Goal: Task Accomplishment & Management: Complete application form

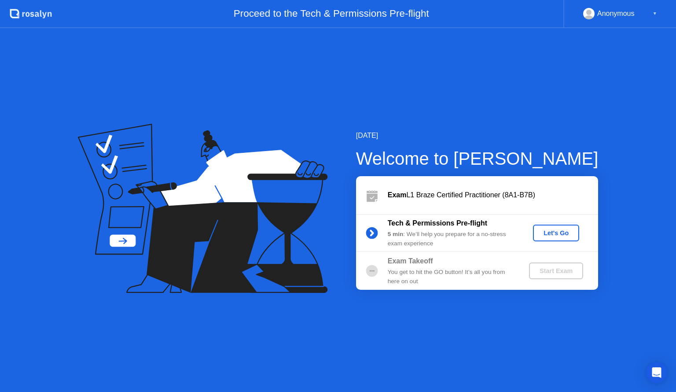
click at [547, 232] on div "Let's Go" at bounding box center [556, 232] width 39 height 7
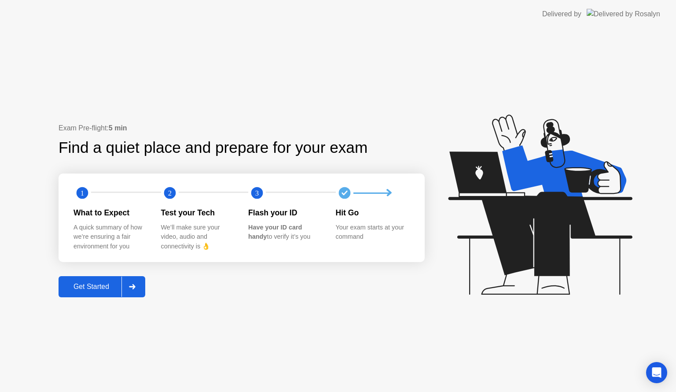
click at [83, 288] on div "Get Started" at bounding box center [91, 287] width 60 height 8
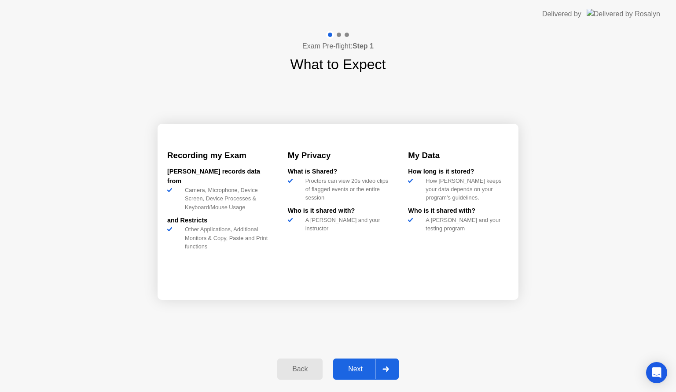
click at [366, 370] on div "Next" at bounding box center [355, 369] width 39 height 8
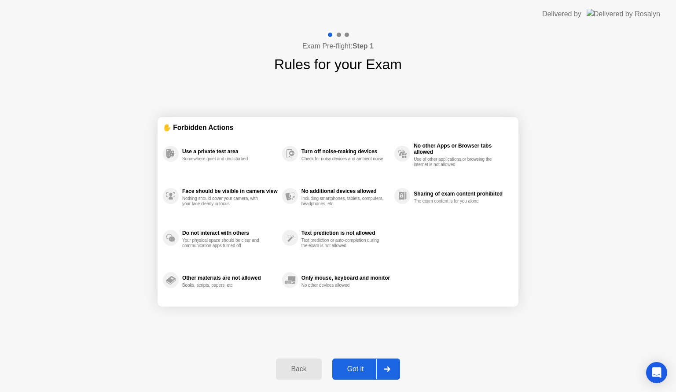
click at [361, 367] on div "Got it" at bounding box center [355, 369] width 41 height 8
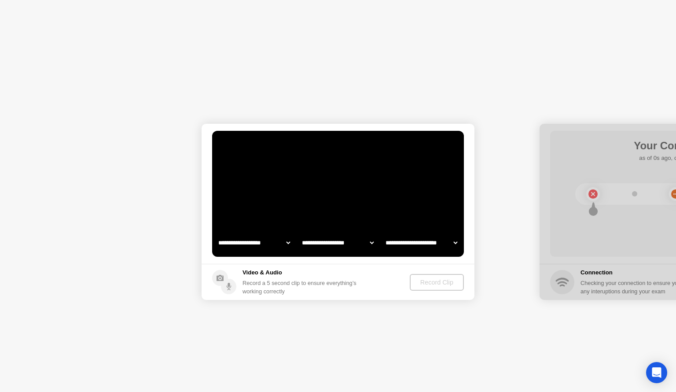
select select "**********"
select select "*******"
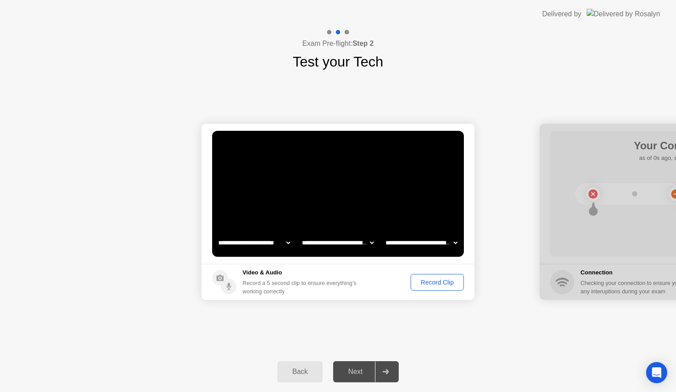
click at [433, 280] on div "Record Clip" at bounding box center [437, 282] width 47 height 7
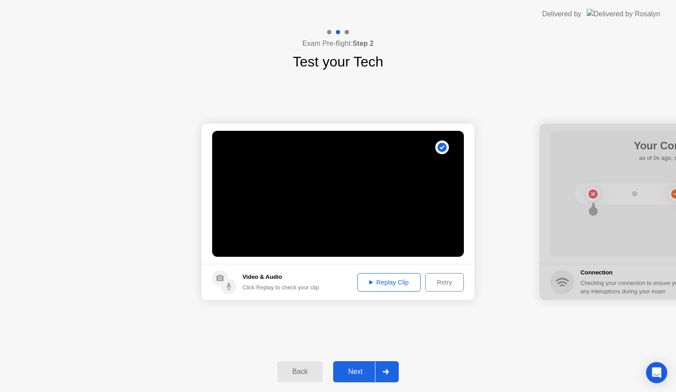
click at [361, 368] on div "Next" at bounding box center [355, 372] width 39 height 8
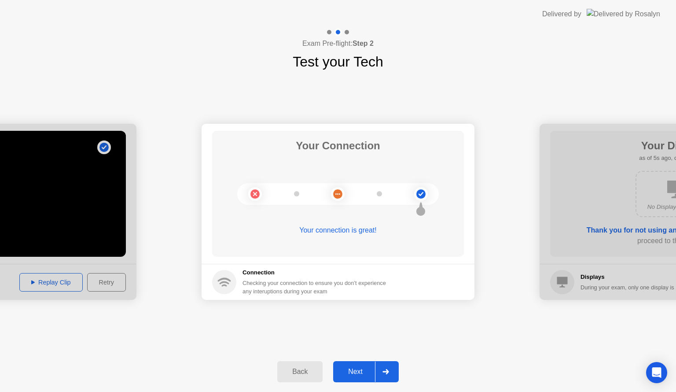
click at [361, 370] on div "Next" at bounding box center [355, 372] width 39 height 8
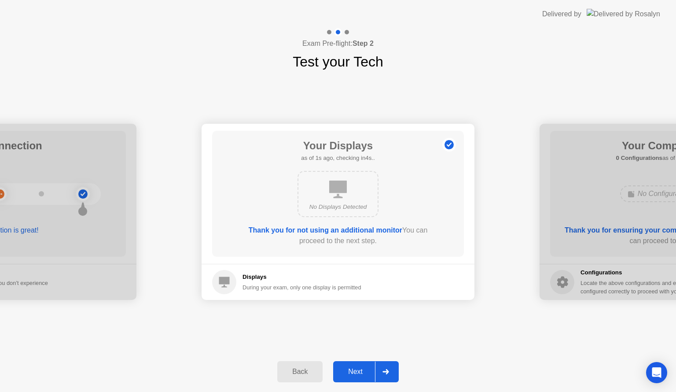
click at [364, 365] on button "Next" at bounding box center [366, 371] width 66 height 21
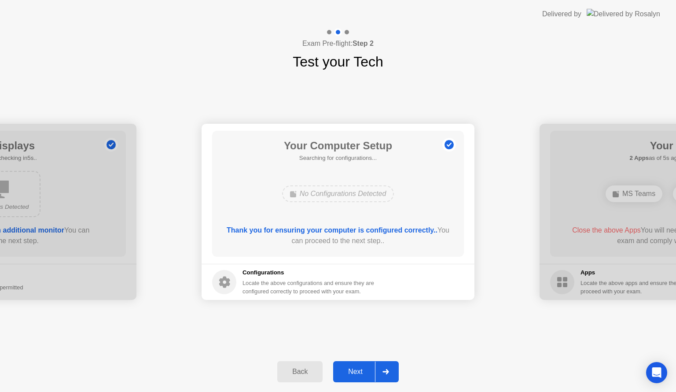
click at [358, 369] on div "Next" at bounding box center [355, 372] width 39 height 8
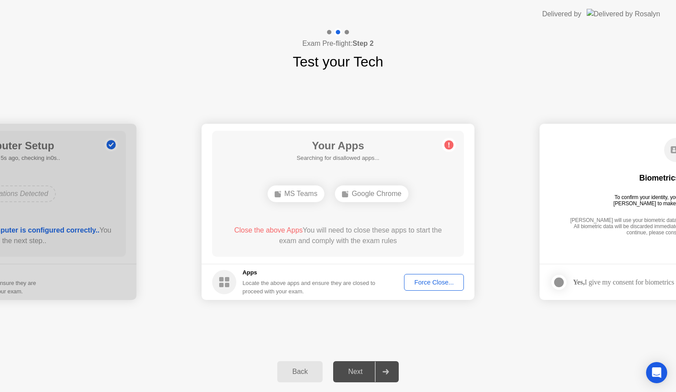
click at [359, 368] on div "Next" at bounding box center [355, 372] width 39 height 8
click at [359, 248] on div "Close the above Apps You will need to close these apps to start the exam and co…" at bounding box center [338, 237] width 227 height 25
click at [450, 143] on circle at bounding box center [449, 144] width 9 height 9
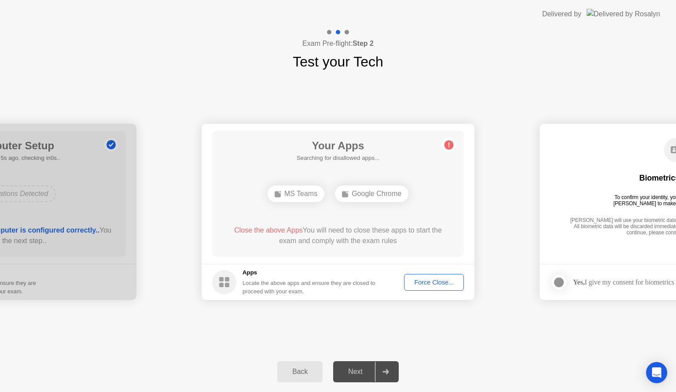
click at [450, 143] on circle at bounding box center [449, 144] width 9 height 9
click at [442, 279] on div "Force Close..." at bounding box center [434, 282] width 54 height 7
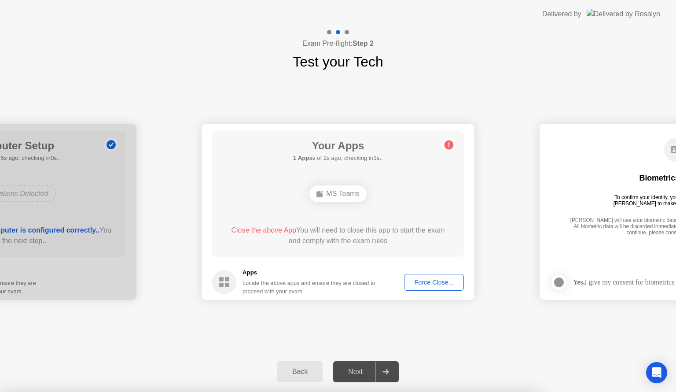
click at [463, 312] on div "**********" at bounding box center [338, 211] width 676 height 279
click at [435, 285] on div "Force Close..." at bounding box center [434, 282] width 54 height 7
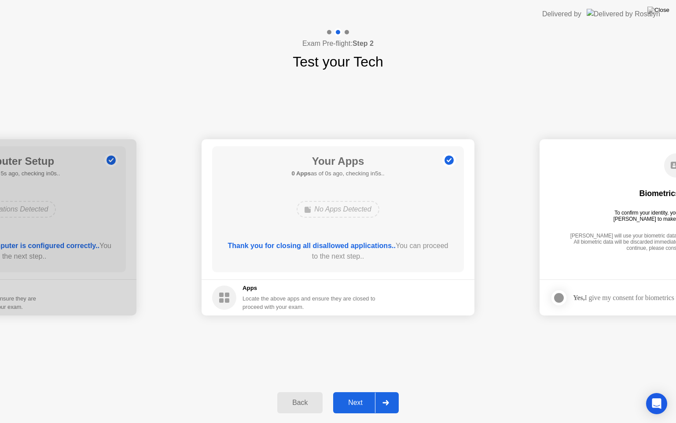
click at [365, 391] on div "Next" at bounding box center [355, 402] width 39 height 8
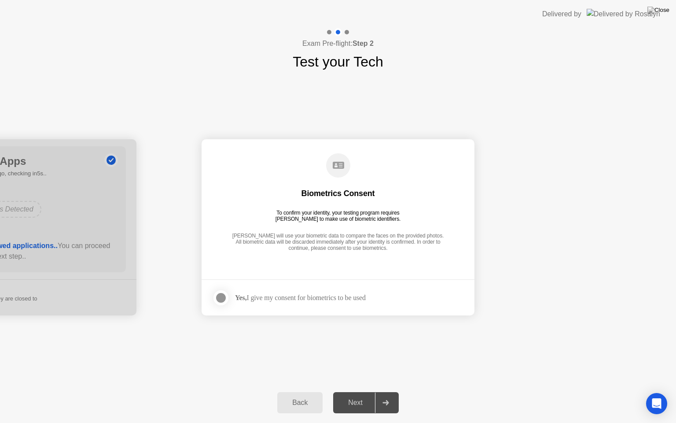
click at [225, 295] on div at bounding box center [221, 297] width 11 height 11
click at [356, 391] on button "Next" at bounding box center [366, 402] width 66 height 21
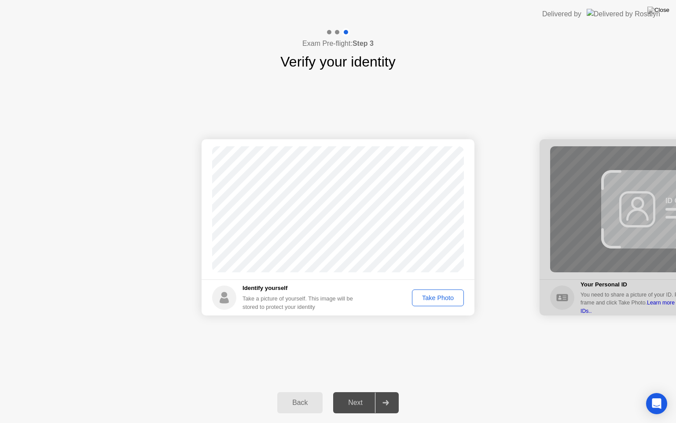
click at [445, 301] on div "Take Photo" at bounding box center [438, 297] width 46 height 7
click at [356, 391] on div "Next" at bounding box center [355, 402] width 39 height 8
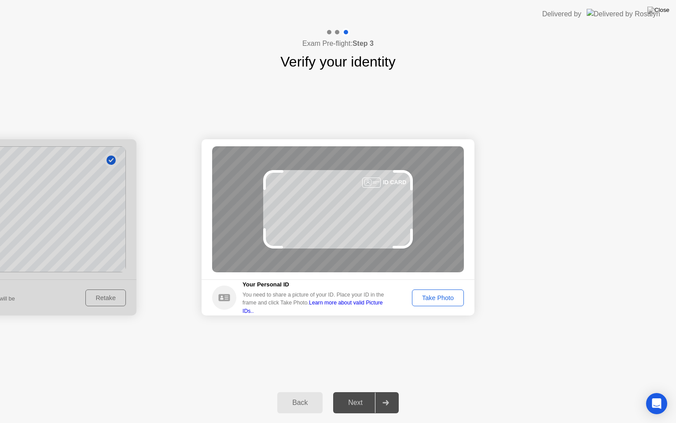
click at [439, 302] on button "Take Photo" at bounding box center [438, 297] width 52 height 17
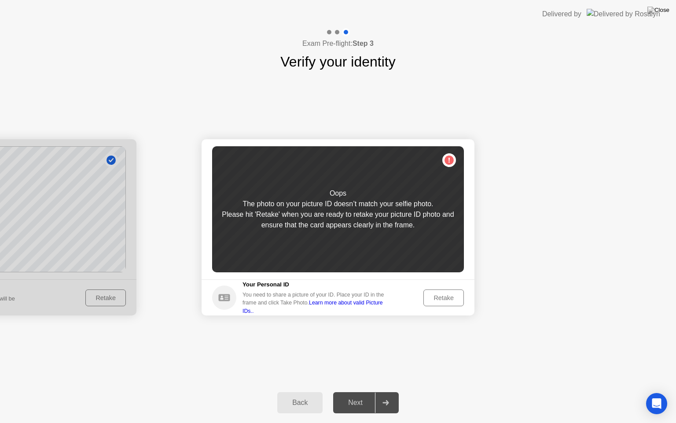
click at [444, 298] on div "Retake" at bounding box center [444, 297] width 34 height 7
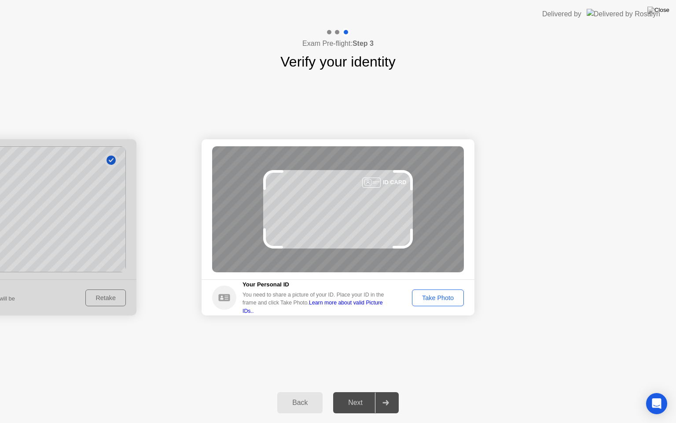
click at [445, 294] on div "Take Photo" at bounding box center [438, 297] width 46 height 7
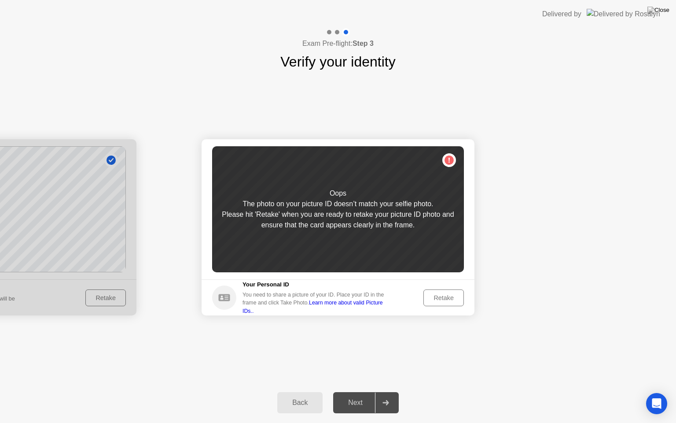
click at [451, 299] on div "Retake" at bounding box center [444, 297] width 34 height 7
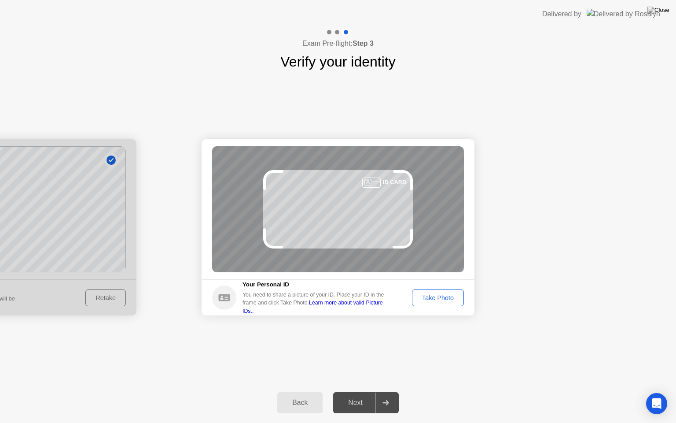
click at [454, 300] on div "Take Photo" at bounding box center [438, 297] width 46 height 7
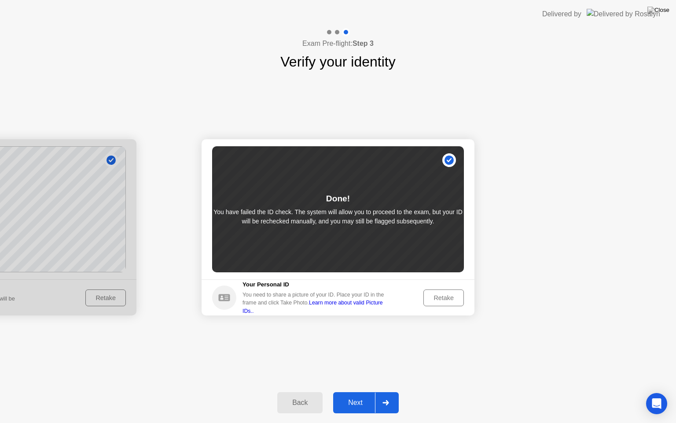
click at [365, 391] on div "Next" at bounding box center [355, 402] width 39 height 8
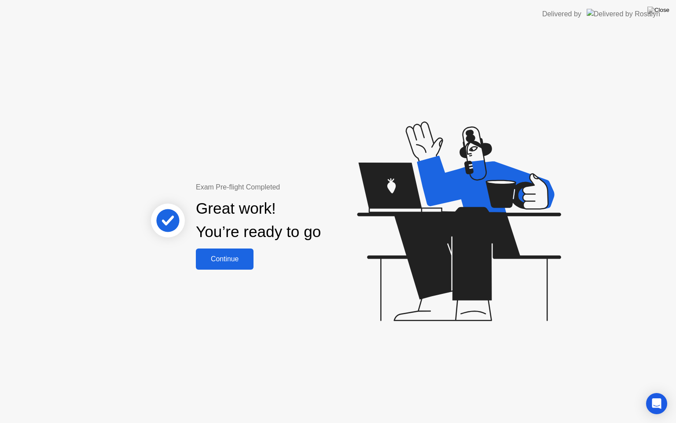
click at [219, 262] on div "Continue" at bounding box center [225, 259] width 52 height 8
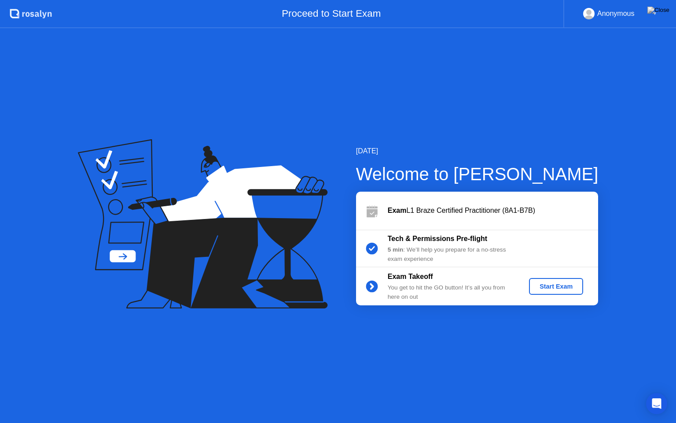
click at [540, 288] on div "Start Exam" at bounding box center [556, 286] width 47 height 7
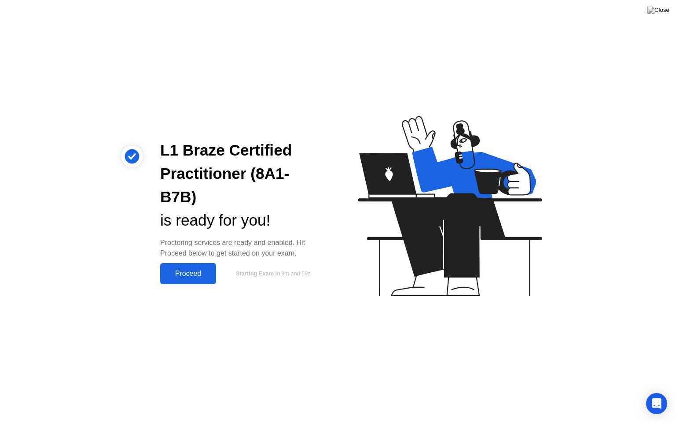
click at [205, 263] on button "Proceed" at bounding box center [188, 273] width 56 height 21
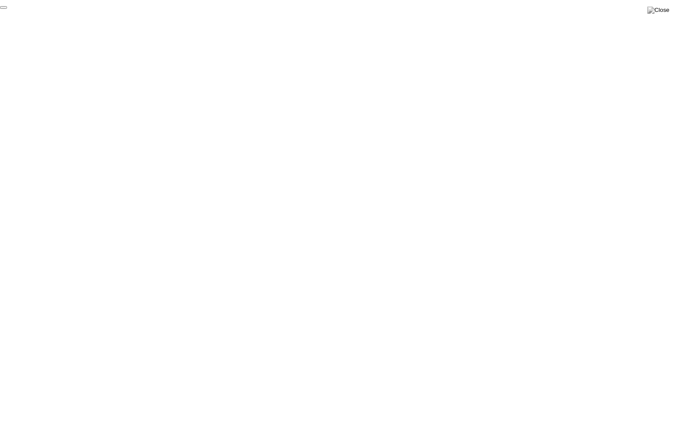
click div "End Proctoring Session"
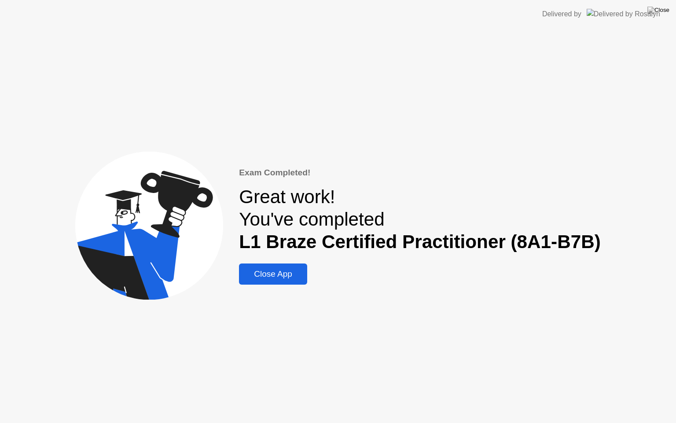
click at [287, 279] on div "Close App" at bounding box center [273, 274] width 63 height 10
